Goal: Task Accomplishment & Management: Manage account settings

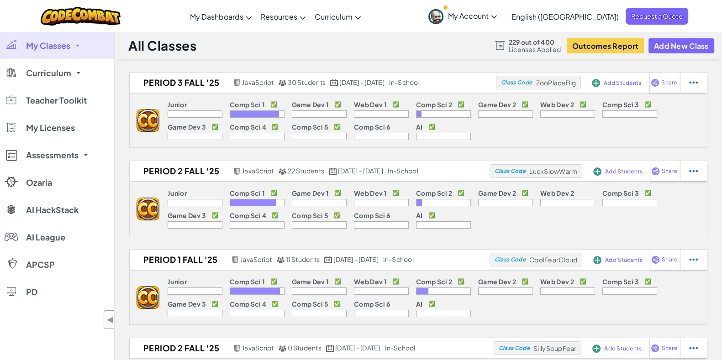
click at [85, 45] on link "My Classes" at bounding box center [57, 45] width 114 height 27
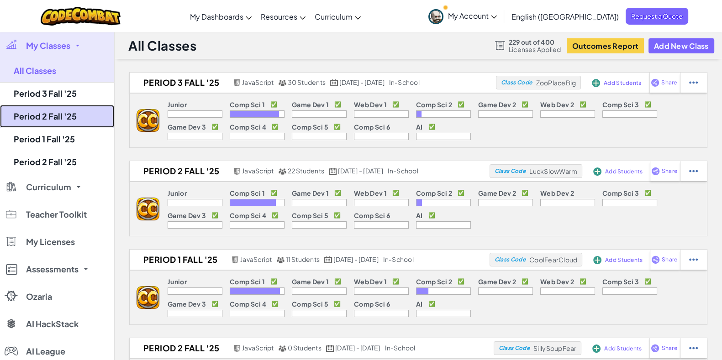
click at [55, 111] on link "Period 2 Fall '25" at bounding box center [57, 116] width 114 height 23
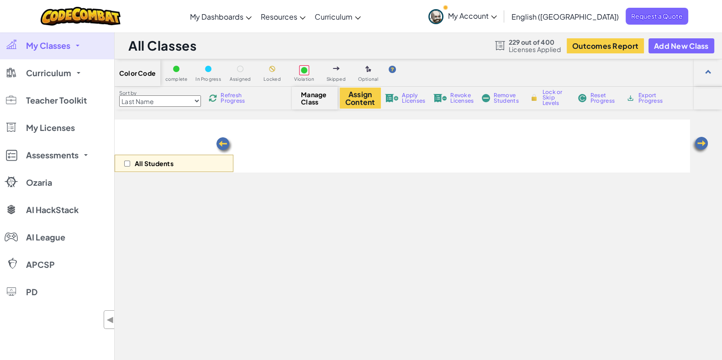
select select "5632661322961295f9428638"
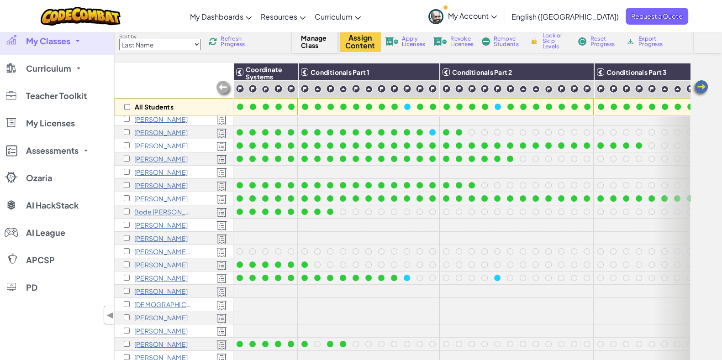
scroll to position [114, 0]
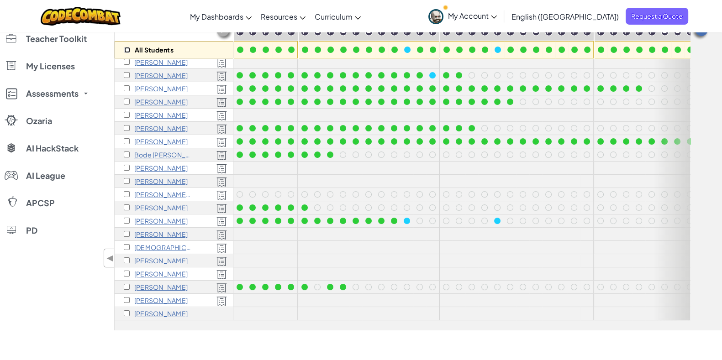
click at [125, 49] on input "checkbox" at bounding box center [127, 50] width 6 height 6
checkbox input "true"
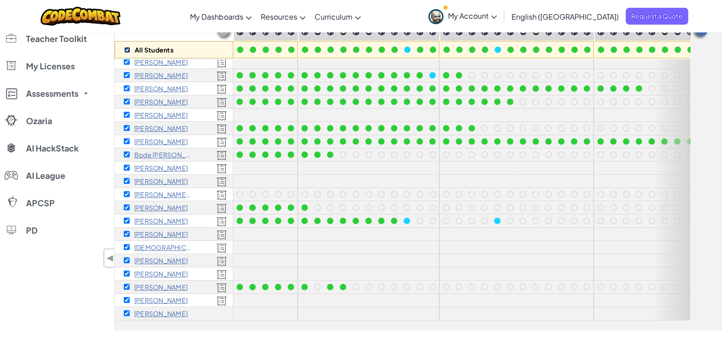
checkbox input "true"
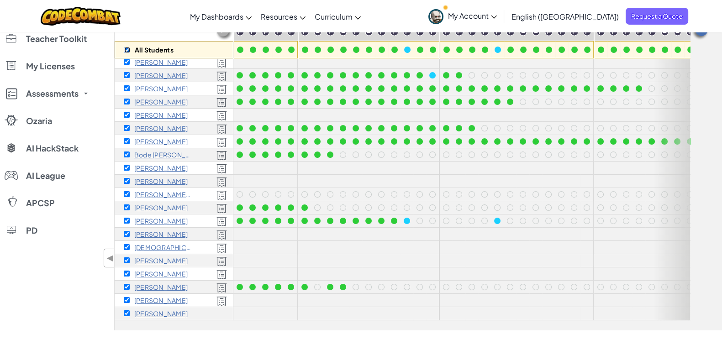
checkbox input "true"
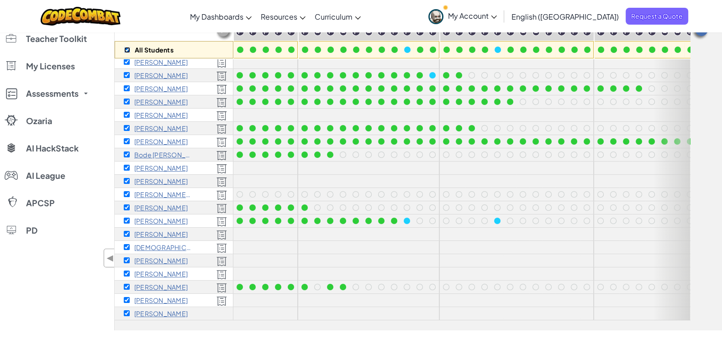
checkbox input "true"
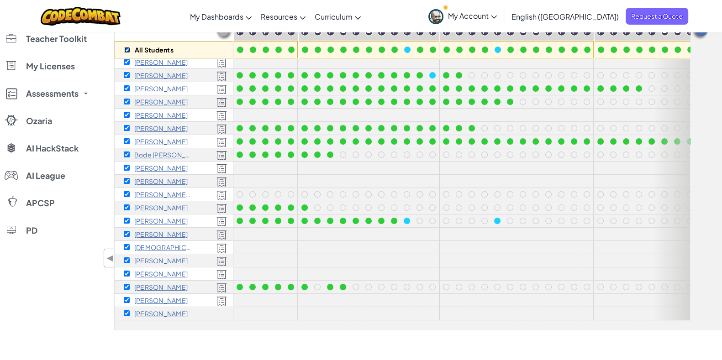
checkbox input "true"
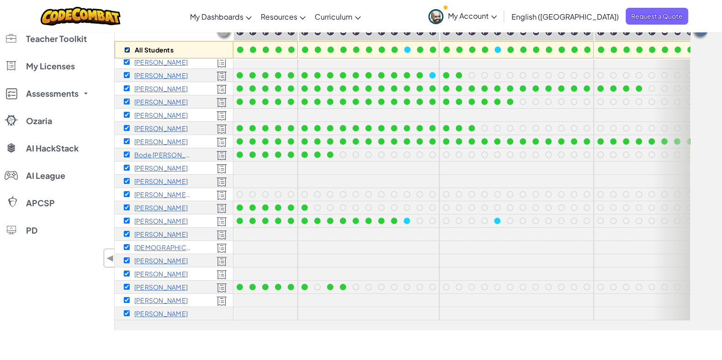
checkbox input "true"
click at [126, 311] on input "checkbox" at bounding box center [127, 314] width 6 height 6
checkbox input "false"
click at [497, 17] on span "My Account" at bounding box center [472, 16] width 49 height 10
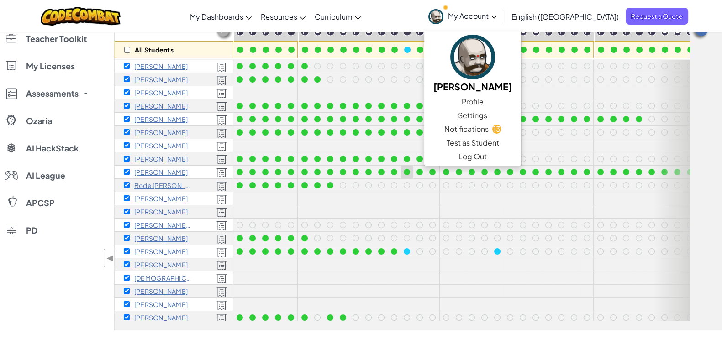
scroll to position [0, 0]
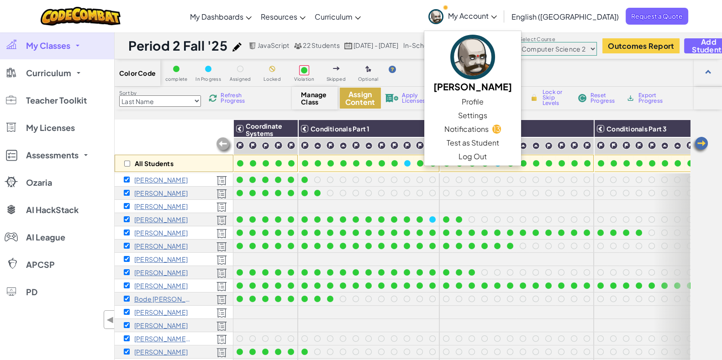
click at [361, 98] on button "Assign Content" at bounding box center [360, 98] width 41 height 21
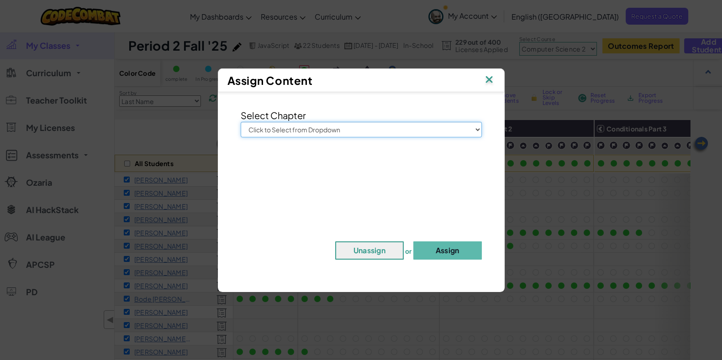
click at [331, 133] on select "Click to Select from Dropdown Junior Introduction to Computer Science Game Deve…" at bounding box center [361, 130] width 241 height 16
select select "Computer Science 2"
click at [241, 122] on select "Click to Select from Dropdown Junior Introduction to Computer Science Game Deve…" at bounding box center [361, 130] width 241 height 16
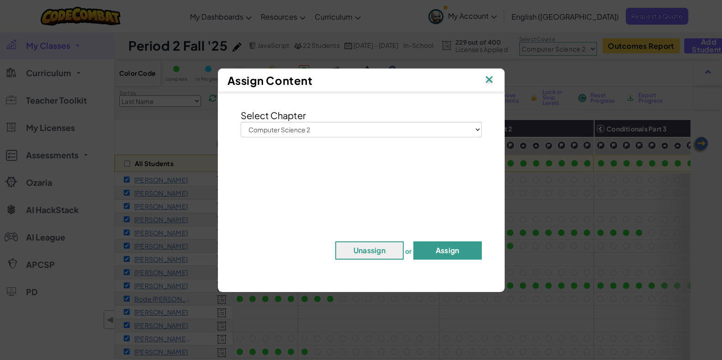
click at [430, 248] on button "Assign" at bounding box center [447, 251] width 68 height 18
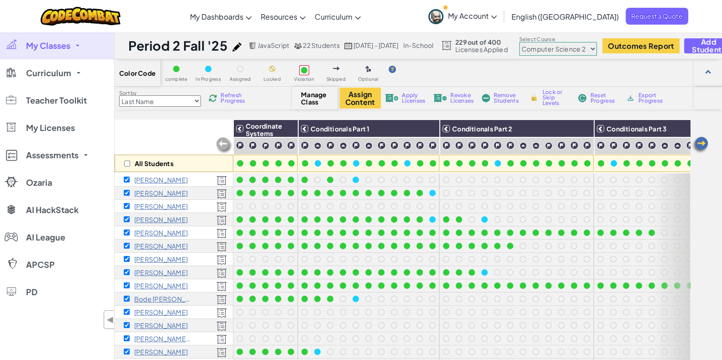
click at [593, 47] on select "Junior Introduction to Computer Science Game Development 1 Web Development 1 Co…" at bounding box center [558, 49] width 78 height 14
select select "560f1a9f22961295f9427742"
click at [521, 42] on select "Junior Introduction to Computer Science Game Development 1 Web Development 1 Co…" at bounding box center [558, 49] width 78 height 14
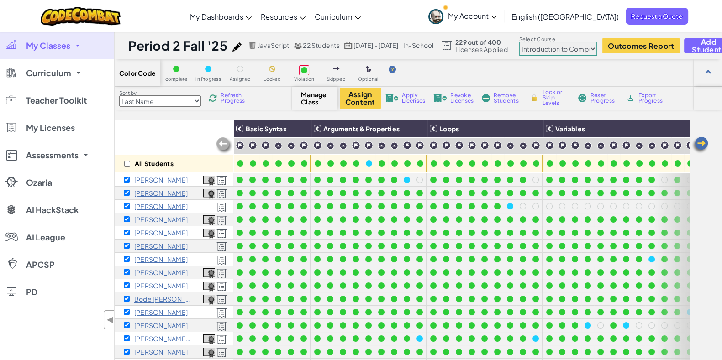
click at [653, 258] on div at bounding box center [671, 319] width 37 height 291
click at [701, 147] on img at bounding box center [700, 145] width 18 height 18
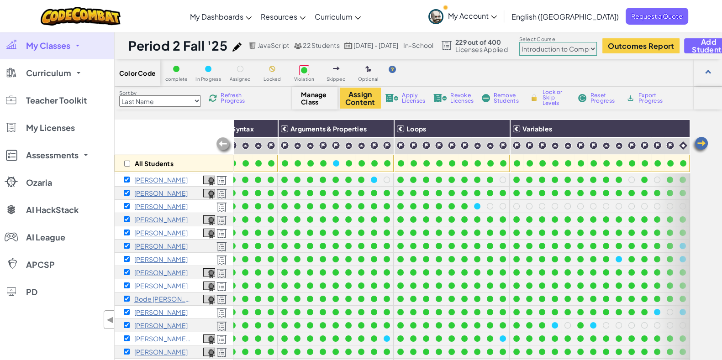
scroll to position [0, 41]
click at [701, 147] on img at bounding box center [700, 145] width 18 height 18
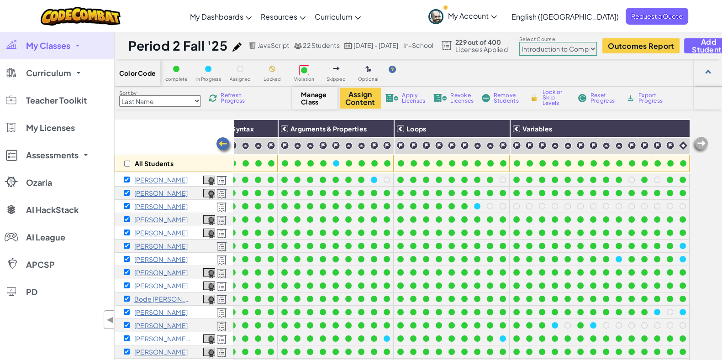
click at [701, 147] on img at bounding box center [700, 145] width 18 height 18
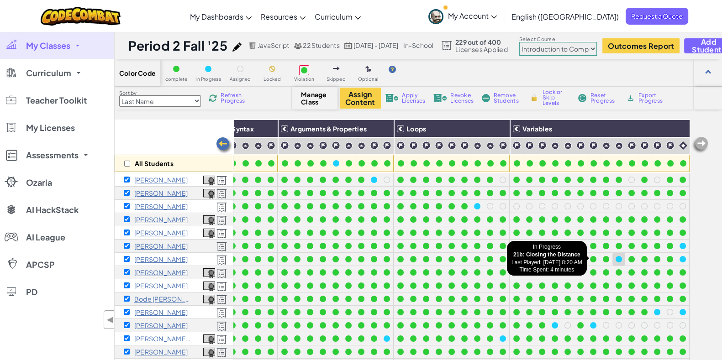
click at [616, 259] on div at bounding box center [619, 259] width 6 height 6
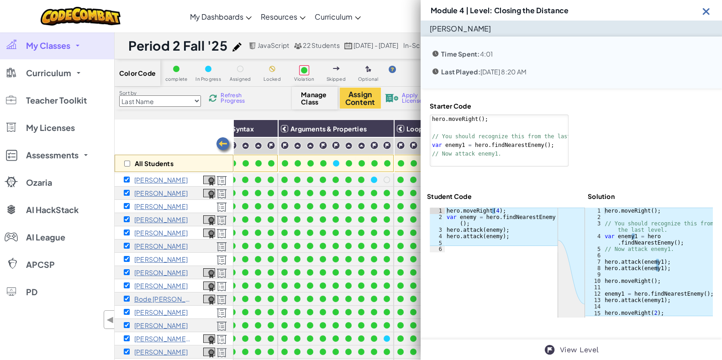
click at [706, 10] on img at bounding box center [706, 10] width 11 height 11
